Goal: Task Accomplishment & Management: Manage account settings

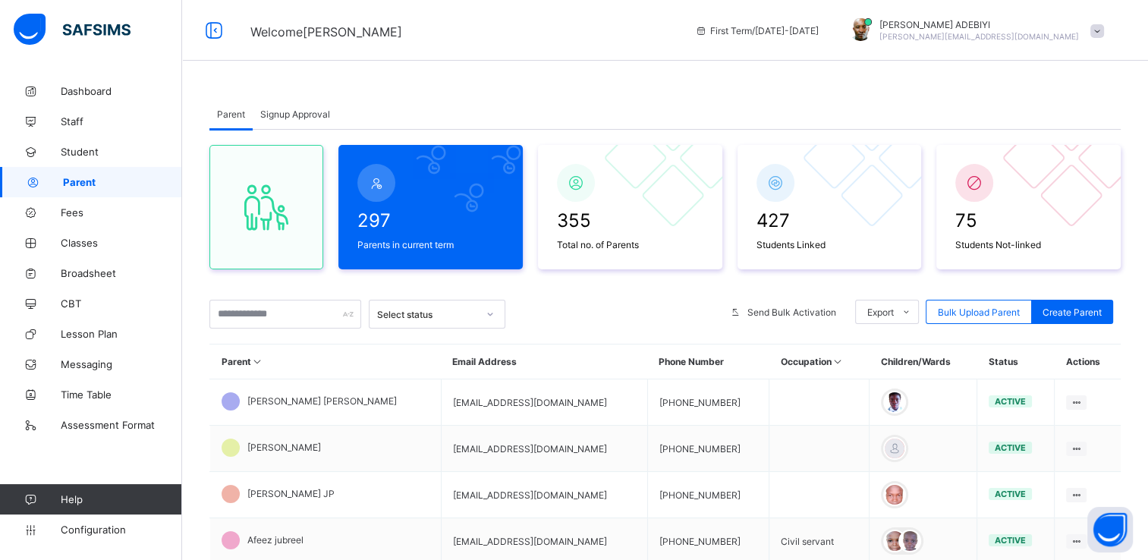
click at [281, 112] on span "Signup Approval" at bounding box center [295, 113] width 70 height 11
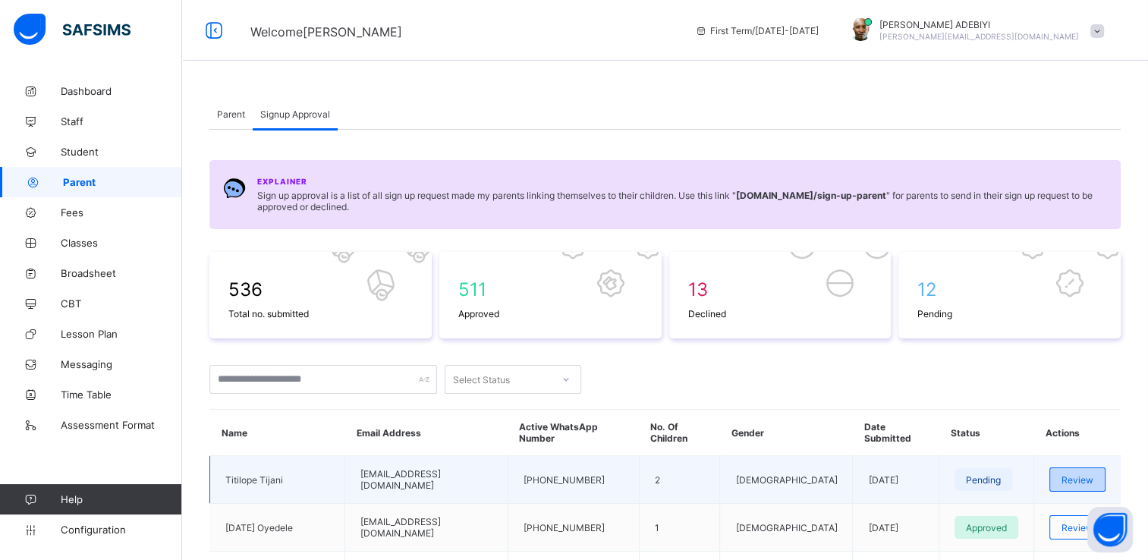
click at [1067, 474] on span "Review" at bounding box center [1077, 479] width 32 height 11
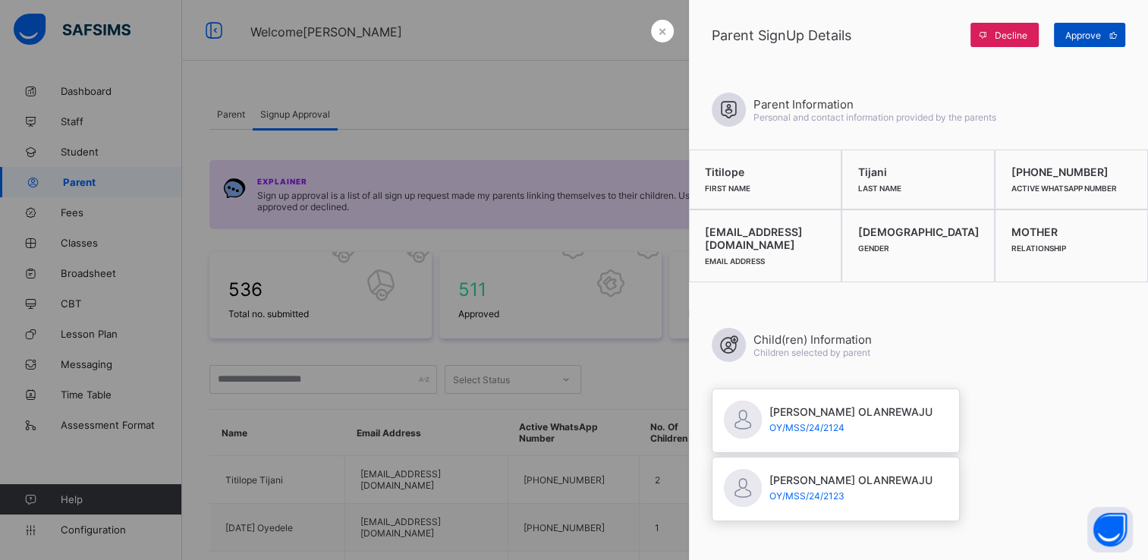
click at [1101, 34] on span at bounding box center [1113, 35] width 24 height 24
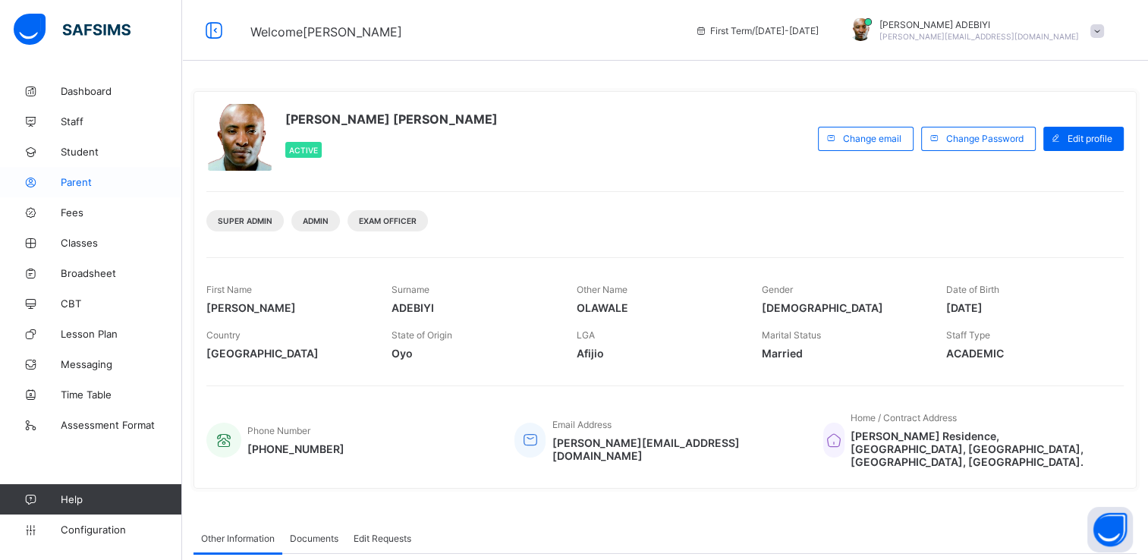
click at [70, 185] on span "Parent" at bounding box center [121, 182] width 121 height 12
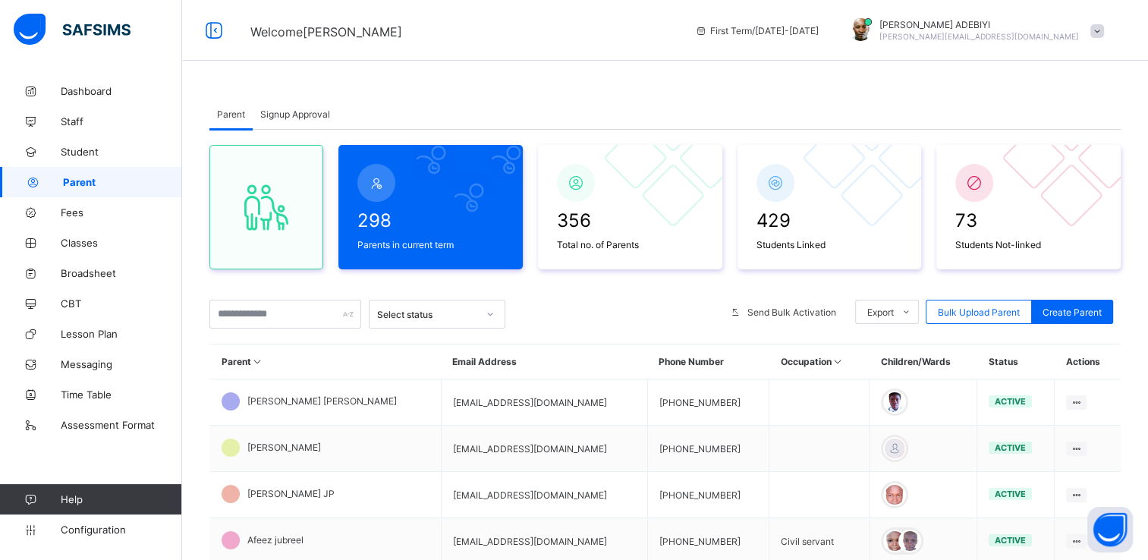
click at [304, 111] on span "Signup Approval" at bounding box center [295, 113] width 70 height 11
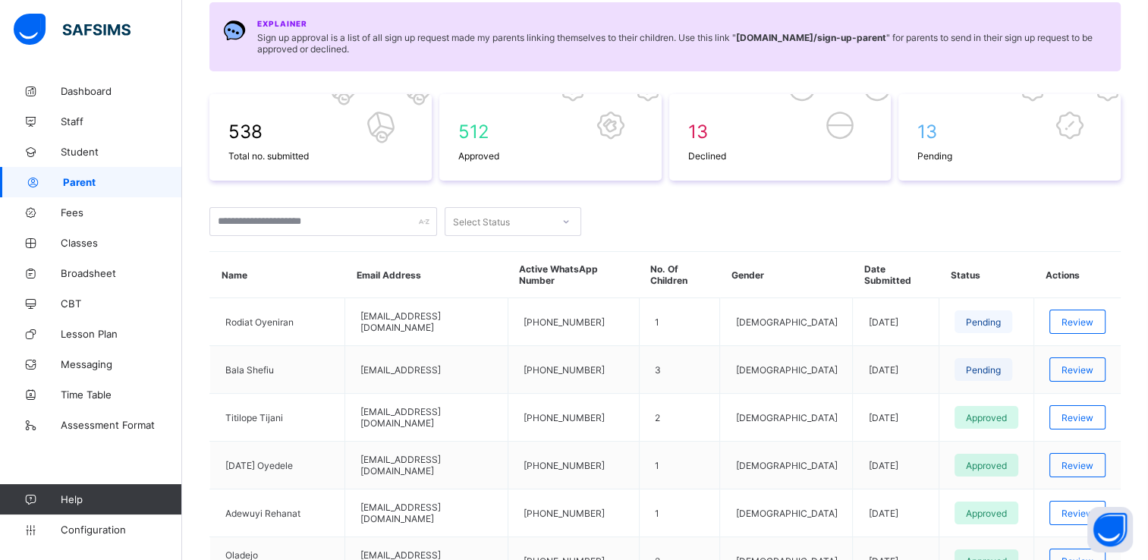
scroll to position [169, 0]
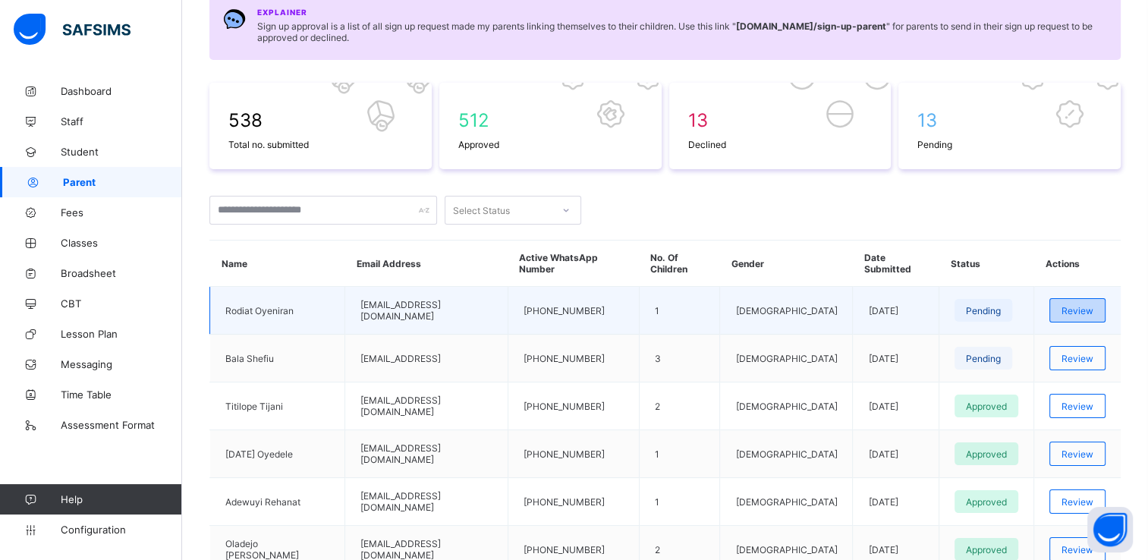
click at [1083, 305] on span "Review" at bounding box center [1077, 310] width 32 height 11
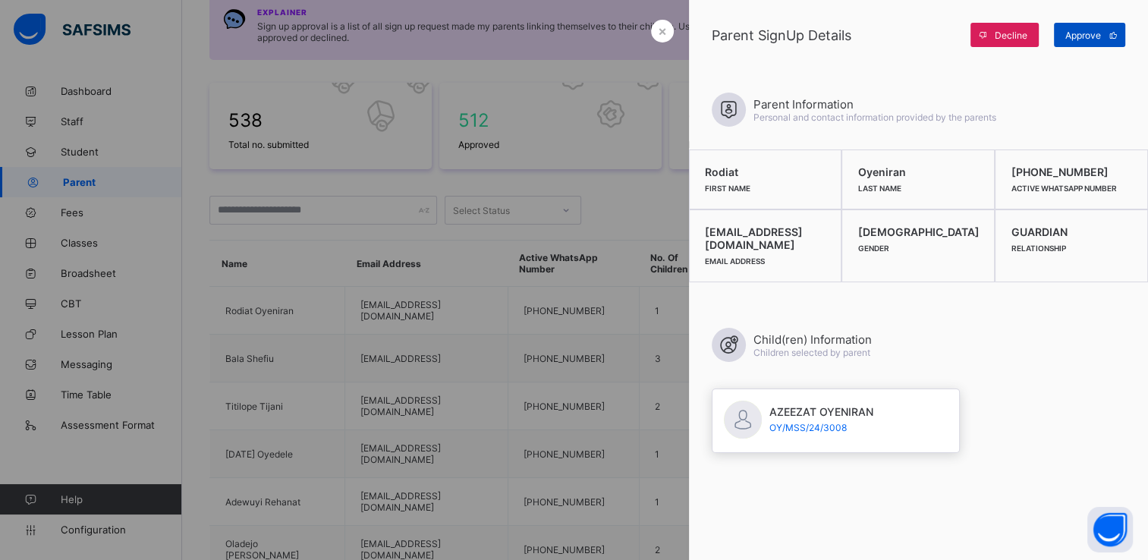
click at [1076, 36] on span "Approve" at bounding box center [1083, 35] width 36 height 11
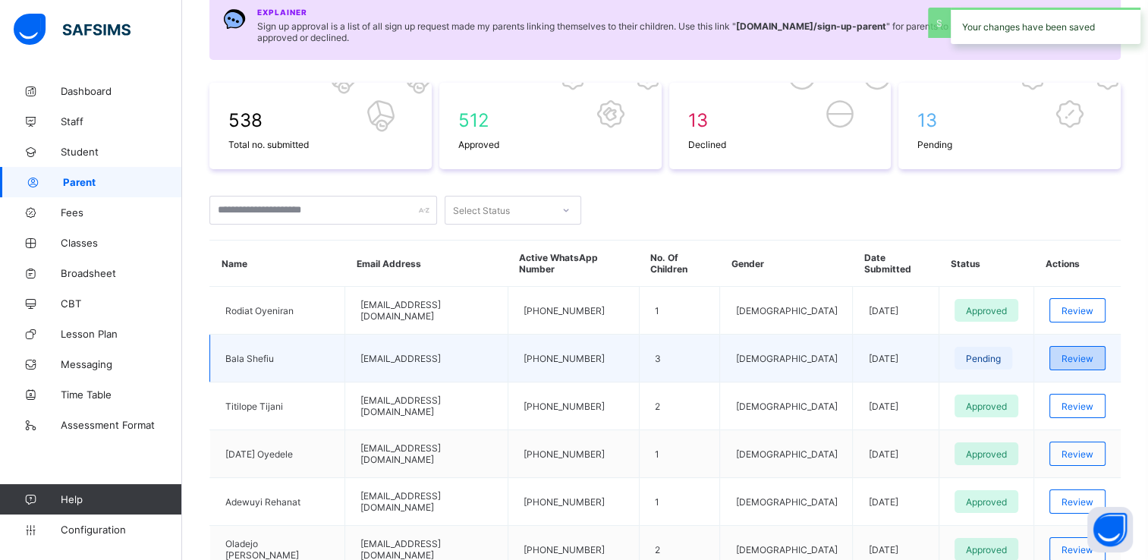
click at [1078, 353] on span "Review" at bounding box center [1077, 358] width 32 height 11
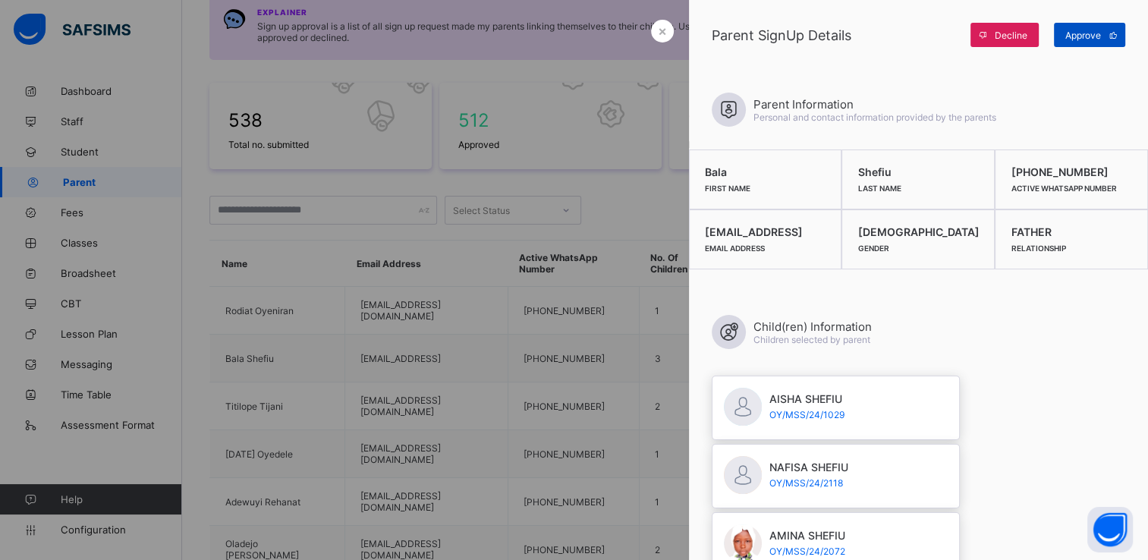
click at [1082, 33] on span "Approve" at bounding box center [1083, 35] width 36 height 11
